Goal: Transaction & Acquisition: Purchase product/service

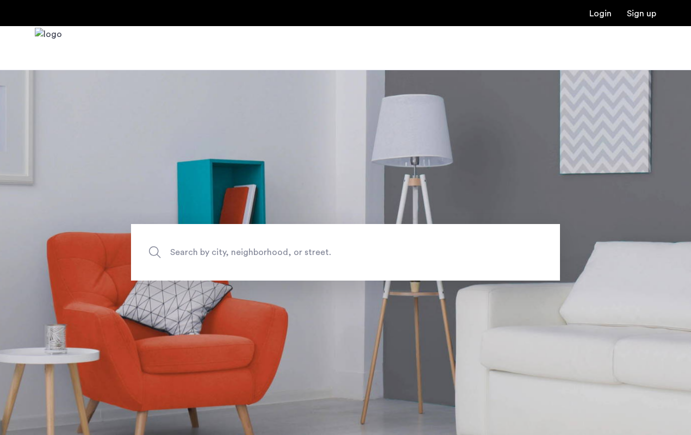
click at [602, 18] on link "Login" at bounding box center [601, 13] width 22 height 9
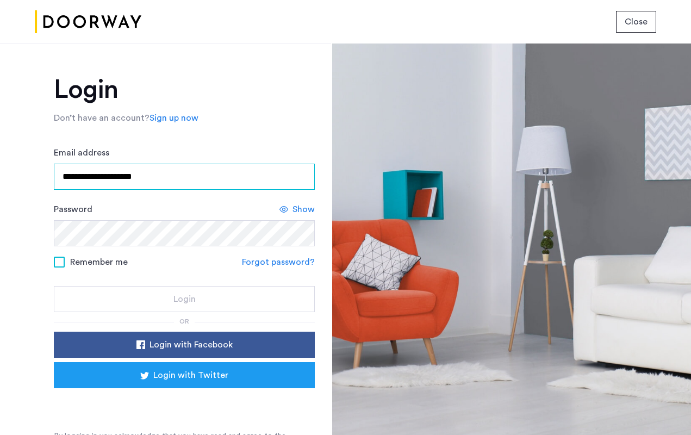
type input "**********"
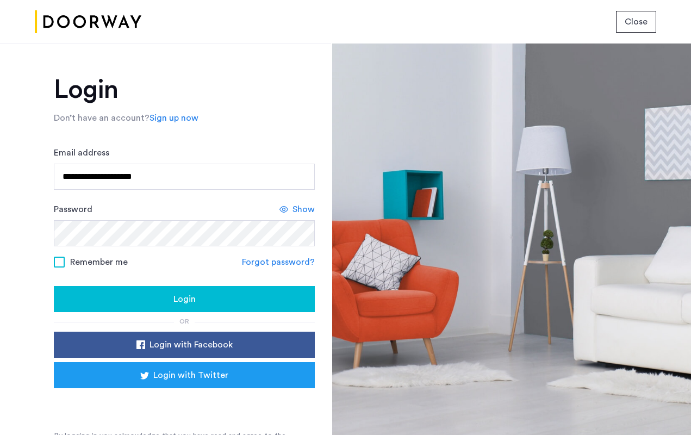
click at [55, 261] on span at bounding box center [59, 262] width 11 height 11
click at [222, 314] on div "**********" at bounding box center [184, 265] width 261 height 376
click at [221, 292] on button "Login" at bounding box center [184, 299] width 261 height 26
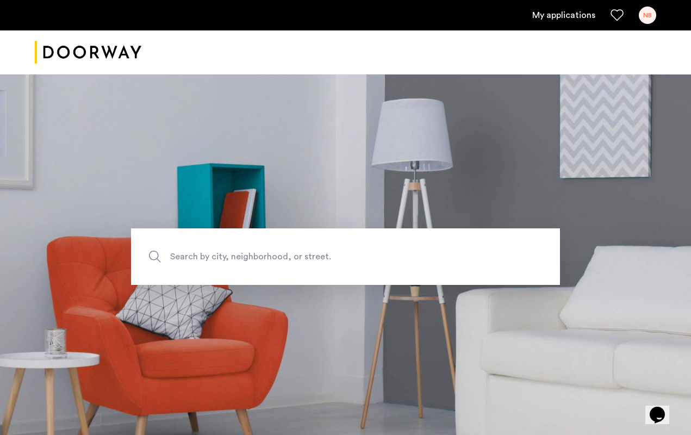
click at [652, 15] on div "NB" at bounding box center [647, 15] width 17 height 17
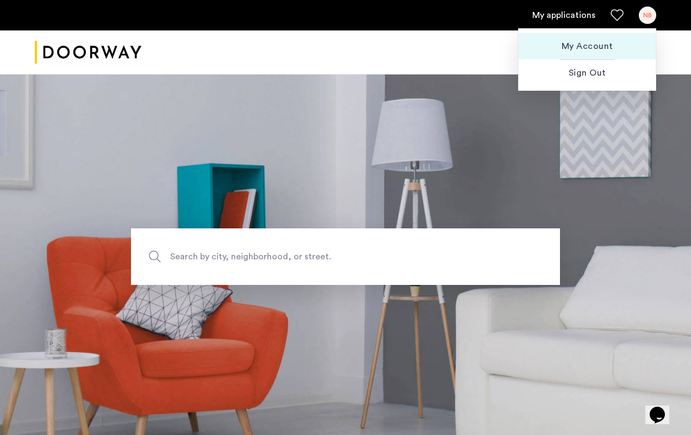
click at [598, 42] on span "My Account" at bounding box center [588, 46] width 120 height 13
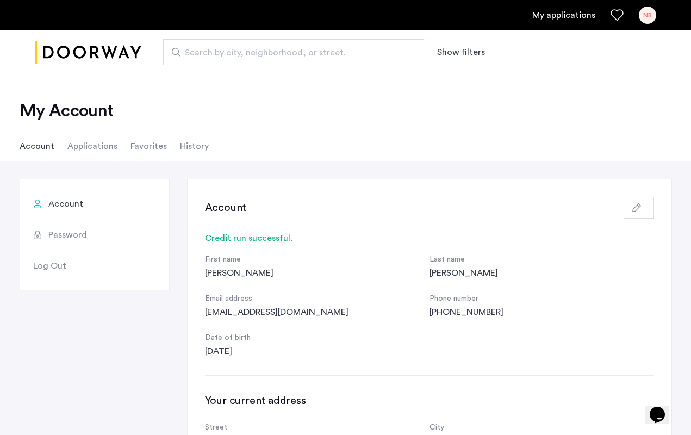
click at [83, 149] on li "Applications" at bounding box center [92, 146] width 50 height 30
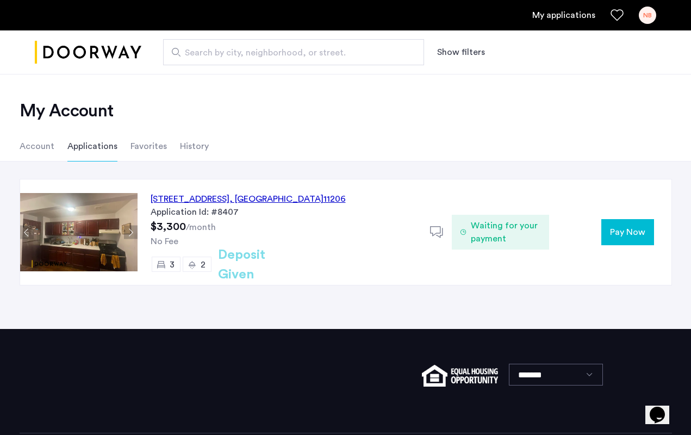
click at [629, 232] on span "Pay Now" at bounding box center [627, 232] width 35 height 13
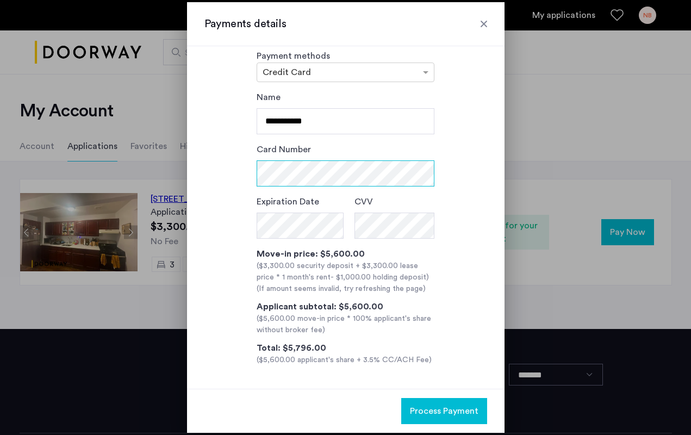
scroll to position [14, 0]
click at [485, 21] on div at bounding box center [484, 23] width 11 height 11
